Goal: Use online tool/utility

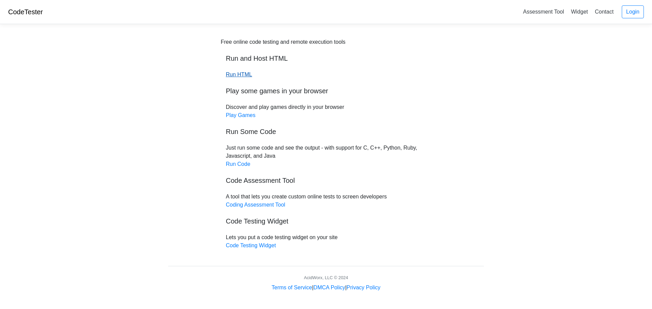
click at [240, 75] on link "Run HTML" at bounding box center [239, 75] width 26 height 6
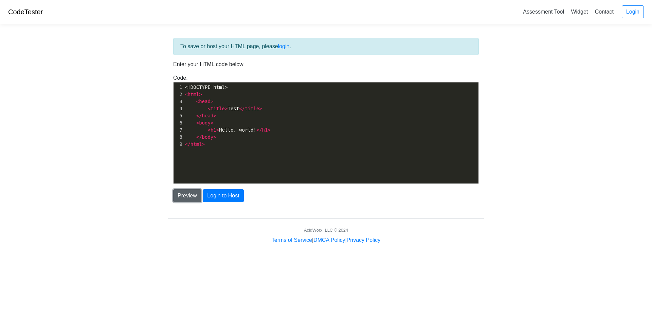
click at [193, 201] on button "Preview" at bounding box center [187, 195] width 28 height 13
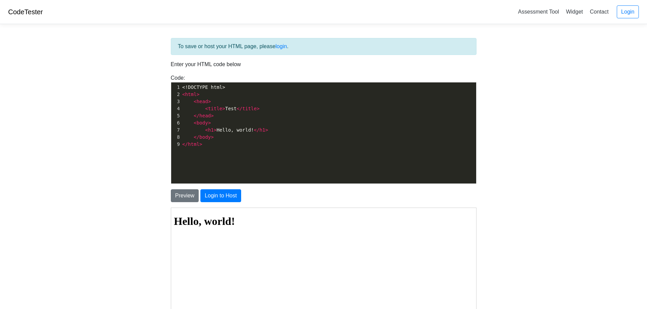
scroll to position [2, 0]
click at [185, 163] on div "xxxxxxxxxx 1 <!DOCTYPE html> 2 < html > 3 < head > 4 < title > Test </ title > …" at bounding box center [328, 138] width 315 height 111
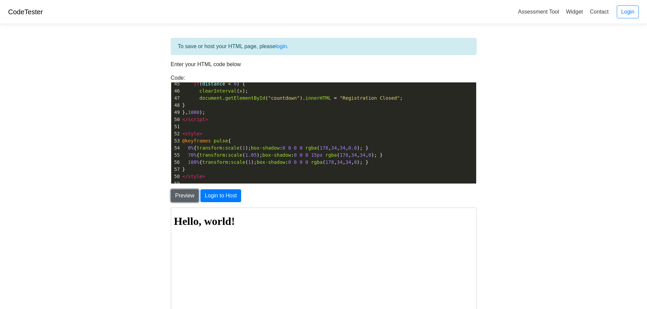
click at [172, 200] on button "Preview" at bounding box center [185, 195] width 28 height 13
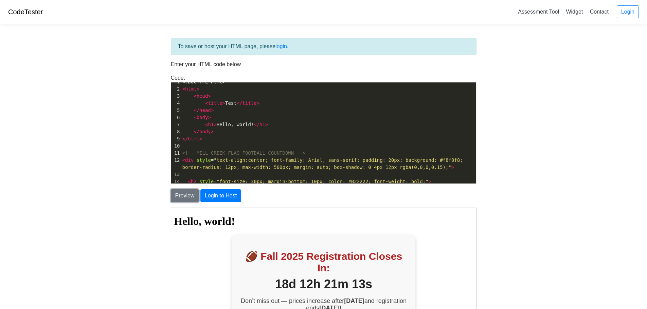
scroll to position [0, 0]
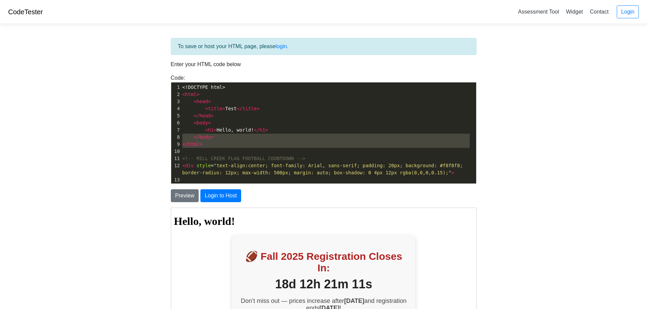
type textarea "<!DOCTYPE html> <html> <head> <title>Test</title> </head> <body> <h1>Hello, wor…"
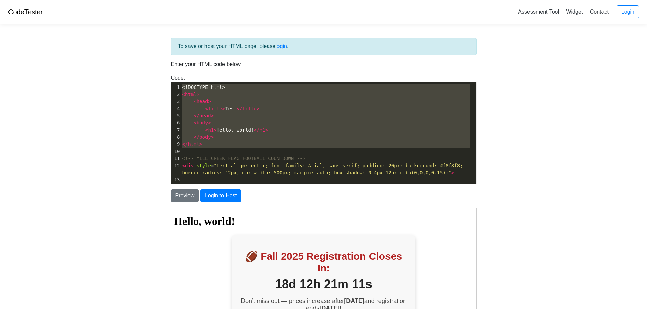
drag, startPoint x: 187, startPoint y: 153, endPoint x: 164, endPoint y: 65, distance: 91.7
click at [164, 65] on div "To save or host your HTML page, please login . Enter your HTML code below Code:…" at bounding box center [324, 209] width 326 height 359
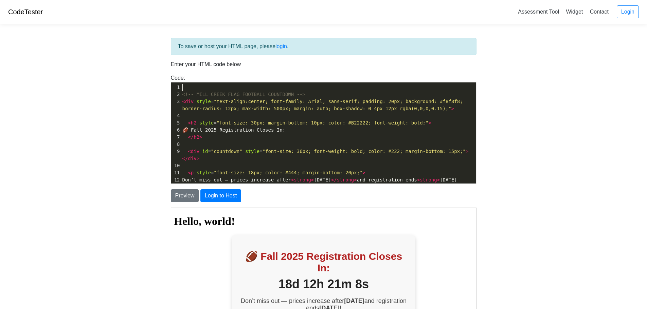
drag, startPoint x: 184, startPoint y: 87, endPoint x: 174, endPoint y: 88, distance: 9.9
click at [181, 88] on div "1 ​" at bounding box center [328, 87] width 295 height 7
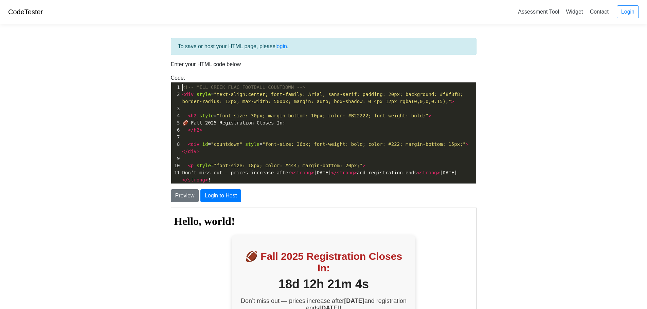
click at [271, 212] on html "Hello, world! 🏈 Fall 2025 Registration Closes In: 18d 12h 21m 4s Don’t miss out…" at bounding box center [322, 277] width 305 height 138
click at [193, 190] on button "Preview" at bounding box center [185, 195] width 28 height 13
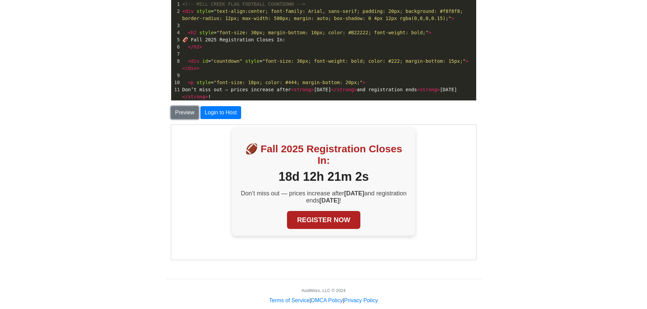
scroll to position [95, 0]
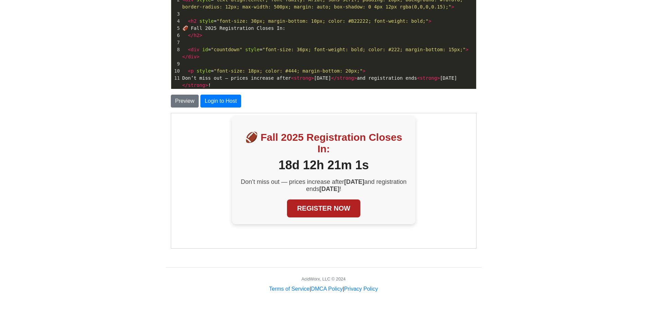
click at [337, 213] on link "REGISTER NOW" at bounding box center [323, 208] width 74 height 18
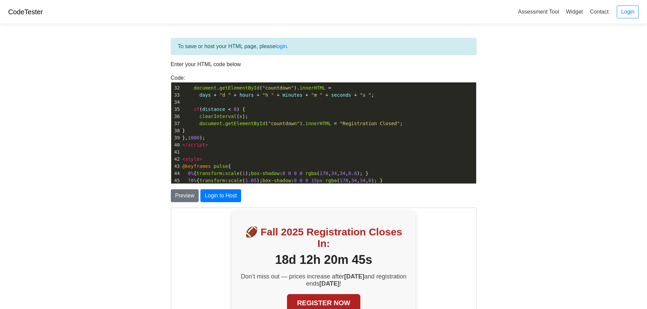
scroll to position [0, 0]
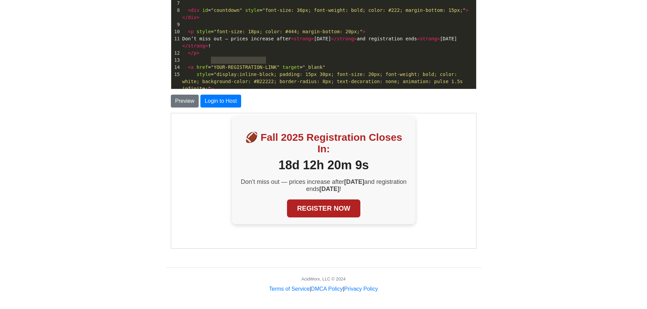
type textarea "YOUR-REGISTRATION-LINK"
drag, startPoint x: 212, startPoint y: 60, endPoint x: 269, endPoint y: 61, distance: 57.0
click at [269, 65] on span ""YOUR-REGISTRATION-LINK"" at bounding box center [245, 67] width 69 height 5
click at [180, 103] on button "Preview" at bounding box center [185, 101] width 28 height 13
click at [316, 206] on link "REGISTER NOW" at bounding box center [323, 208] width 74 height 18
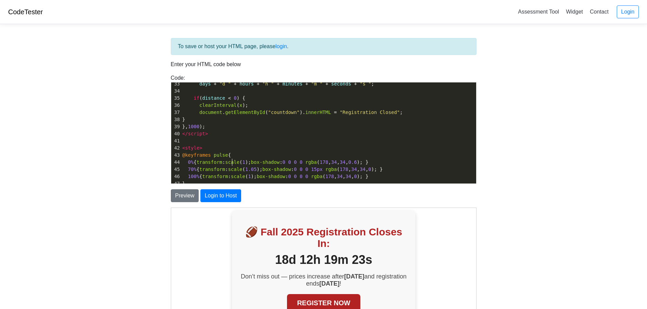
type textarea "​"
drag, startPoint x: 232, startPoint y: 159, endPoint x: 538, endPoint y: 98, distance: 311.9
click at [538, 98] on body "CodeTester Assessment Tool Widget Contact Login To save or host your HTML page,…" at bounding box center [323, 194] width 647 height 388
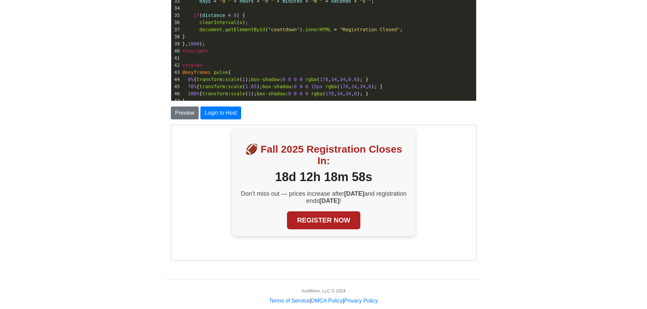
scroll to position [95, 0]
